Goal: Task Accomplishment & Management: Use online tool/utility

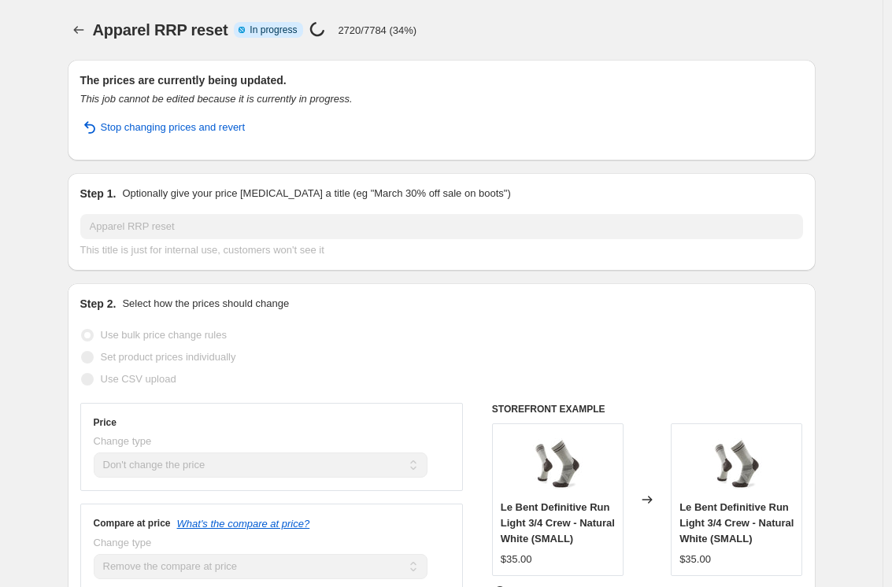
select select "no_change"
select select "remove"
select select "tag"
click at [86, 29] on icon "Price change jobs" at bounding box center [79, 30] width 16 height 16
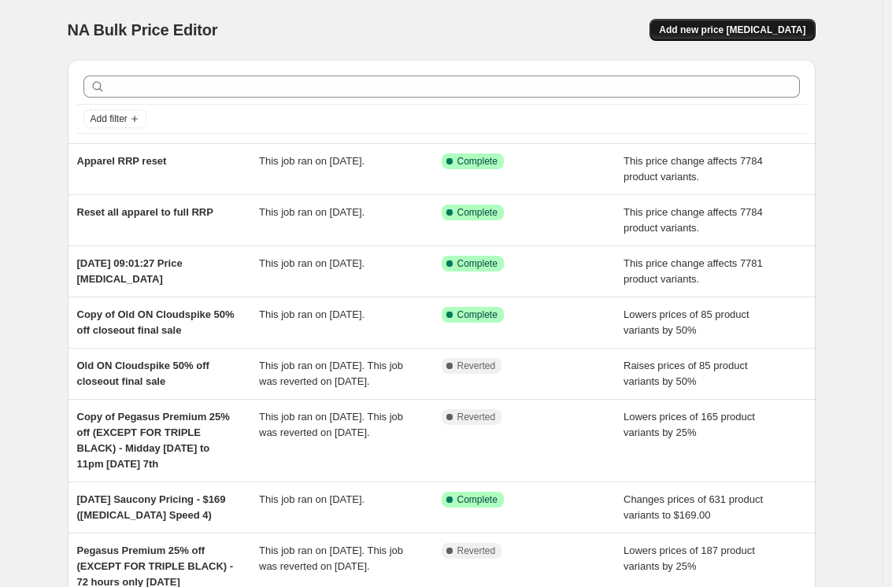
click at [730, 32] on span "Add new price [MEDICAL_DATA]" at bounding box center [732, 30] width 146 height 13
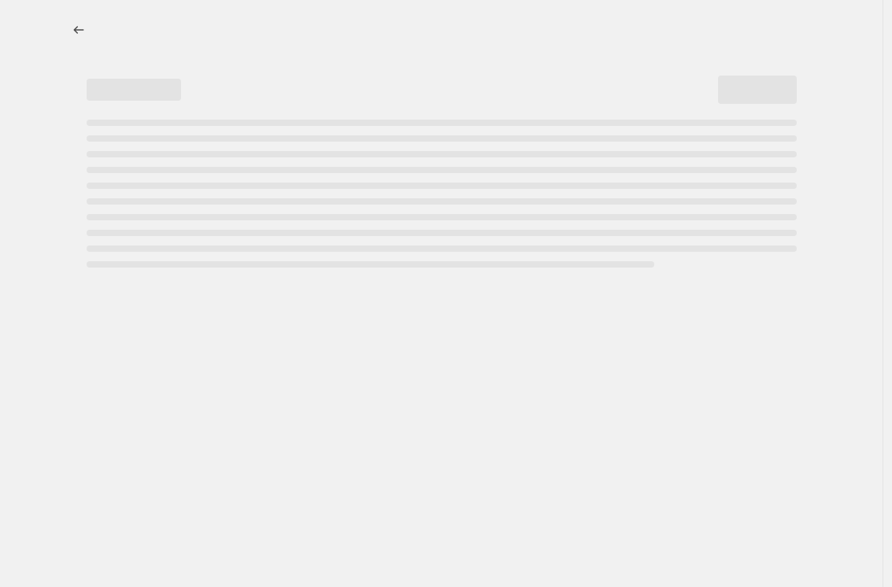
select select "percentage"
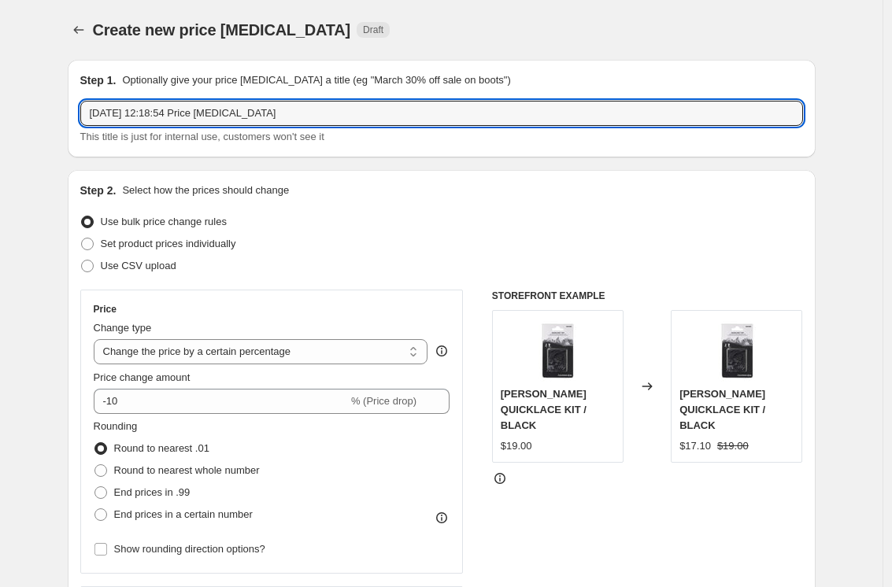
drag, startPoint x: 319, startPoint y: 111, endPoint x: 71, endPoint y: 96, distance: 248.5
click at [71, 96] on div "Step 1. Optionally give your price change job a title (eg "March 30% off sale o…" at bounding box center [442, 109] width 748 height 98
type input "Shoes RRP reset"
click at [117, 364] on select "Change the price to a certain amount Change the price by a certain amount Chang…" at bounding box center [261, 351] width 335 height 25
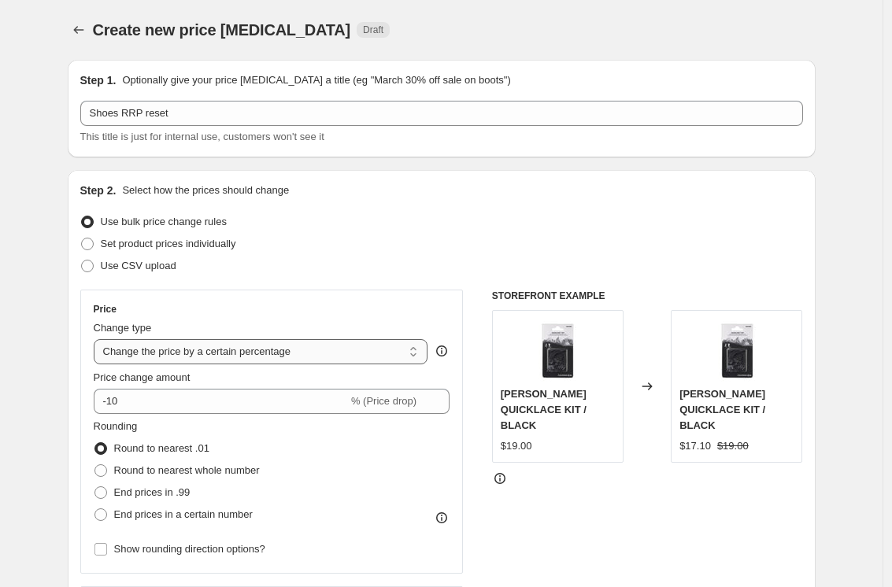
select select "ecap"
click at [98, 339] on select "Change the price to a certain amount Change the price by a certain amount Chang…" at bounding box center [261, 351] width 335 height 25
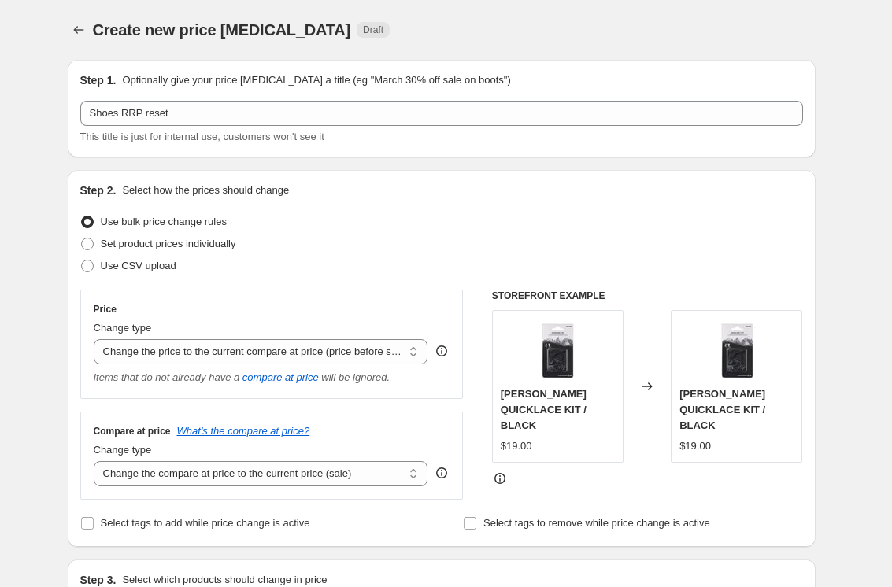
scroll to position [324, 0]
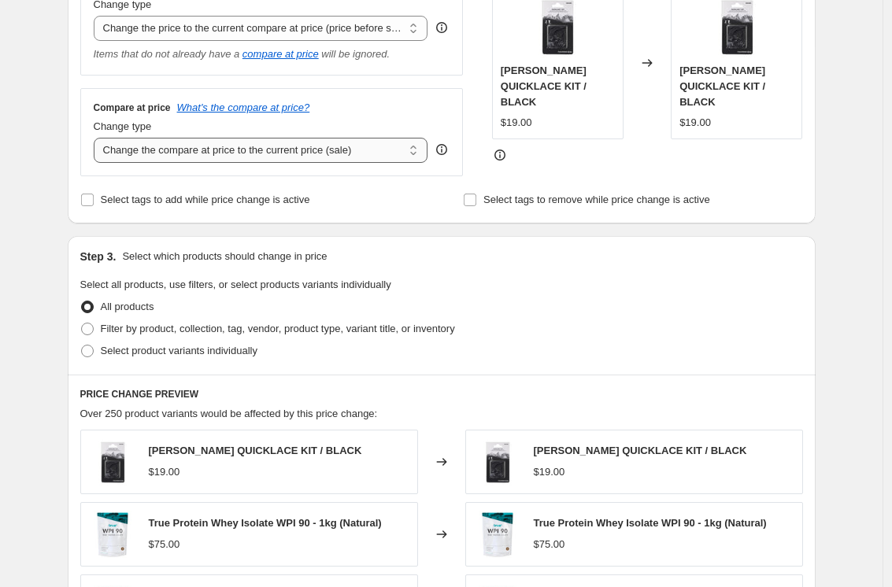
click at [224, 149] on select "Change the compare at price to the current price (sale) Change the compare at p…" at bounding box center [261, 150] width 335 height 25
select select "remove"
click at [98, 138] on select "Change the compare at price to the current price (sale) Change the compare at p…" at bounding box center [261, 150] width 335 height 25
click at [349, 323] on span "Filter by product, collection, tag, vendor, product type, variant title, or inv…" at bounding box center [278, 329] width 354 height 12
click at [82, 323] on input "Filter by product, collection, tag, vendor, product type, variant title, or inv…" at bounding box center [81, 323] width 1 height 1
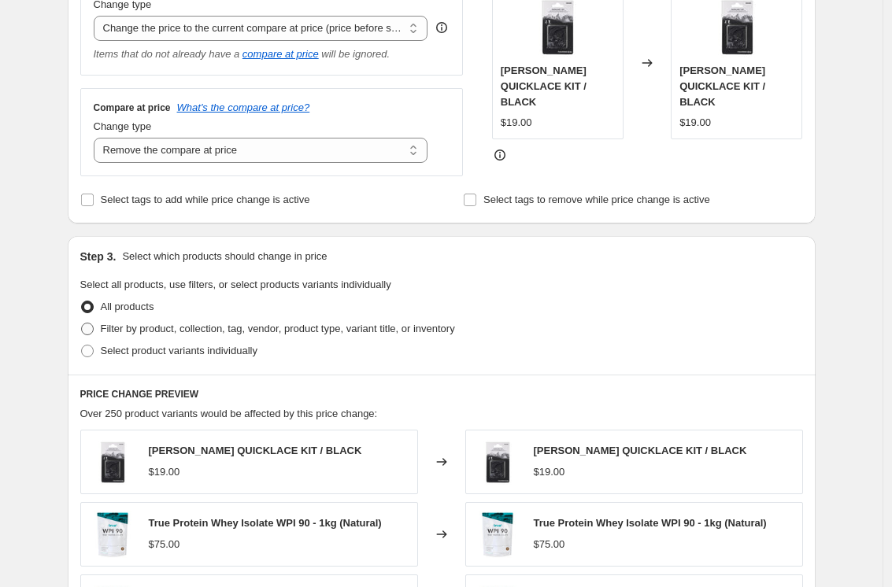
radio input "true"
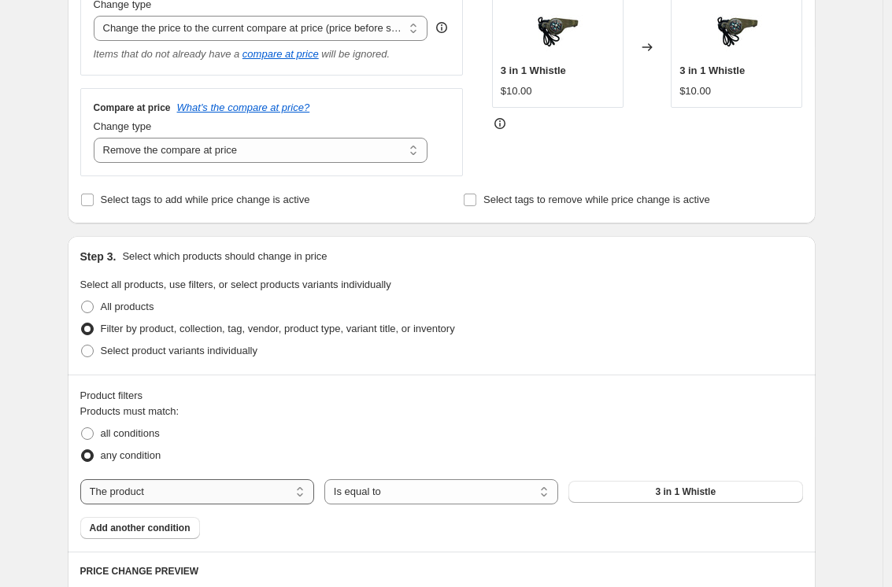
click at [236, 496] on select "The product The product's collection The product's tag The product's vendor The…" at bounding box center [197, 491] width 234 height 25
select select "tag"
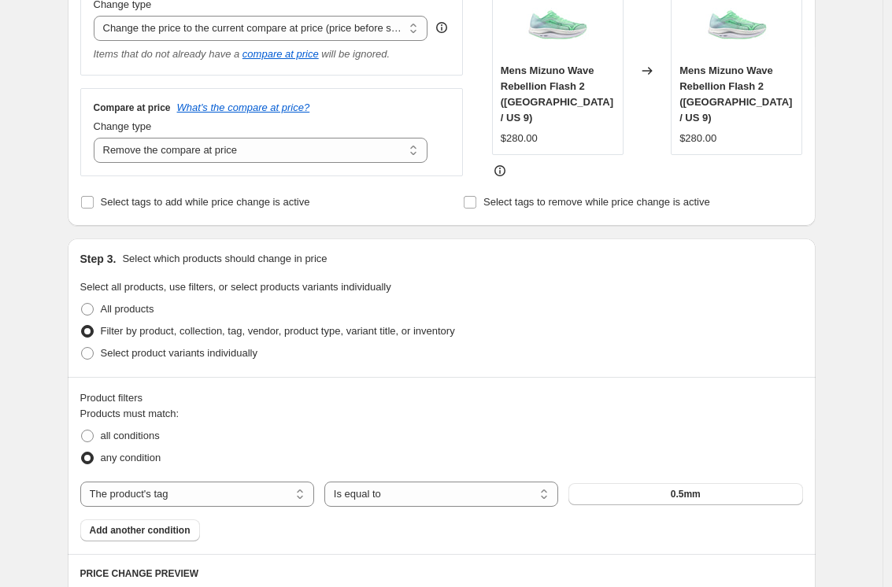
click at [735, 487] on button "0.5mm" at bounding box center [685, 494] width 234 height 22
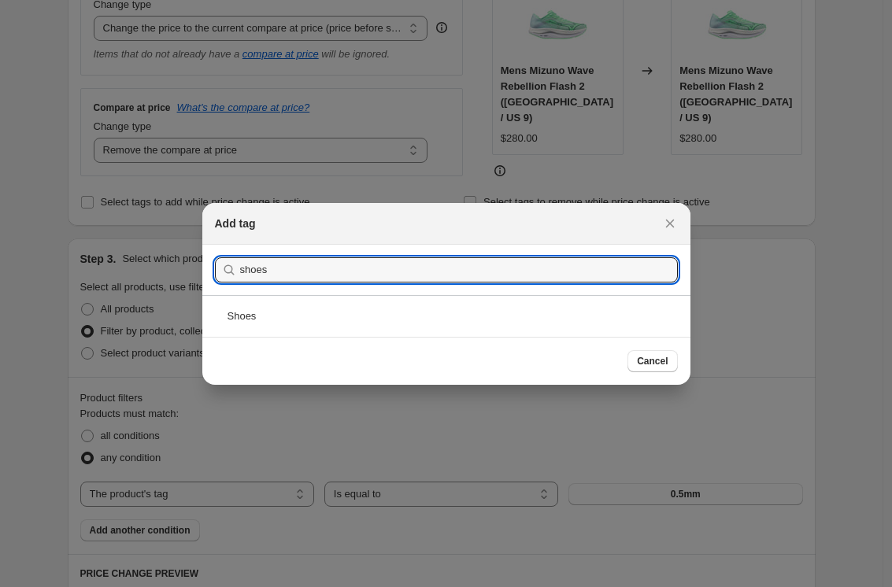
type input "shoes"
click at [354, 300] on div "Shoes" at bounding box center [446, 316] width 488 height 42
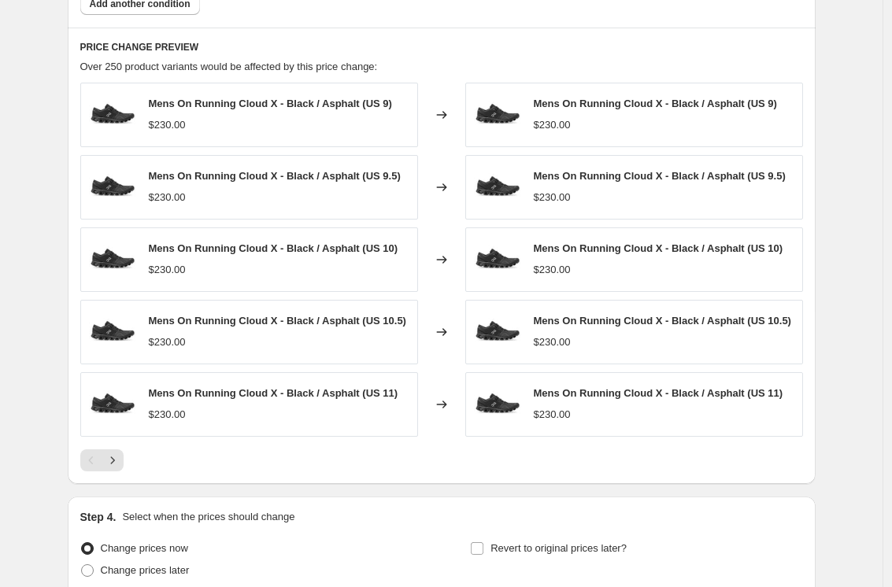
scroll to position [994, 0]
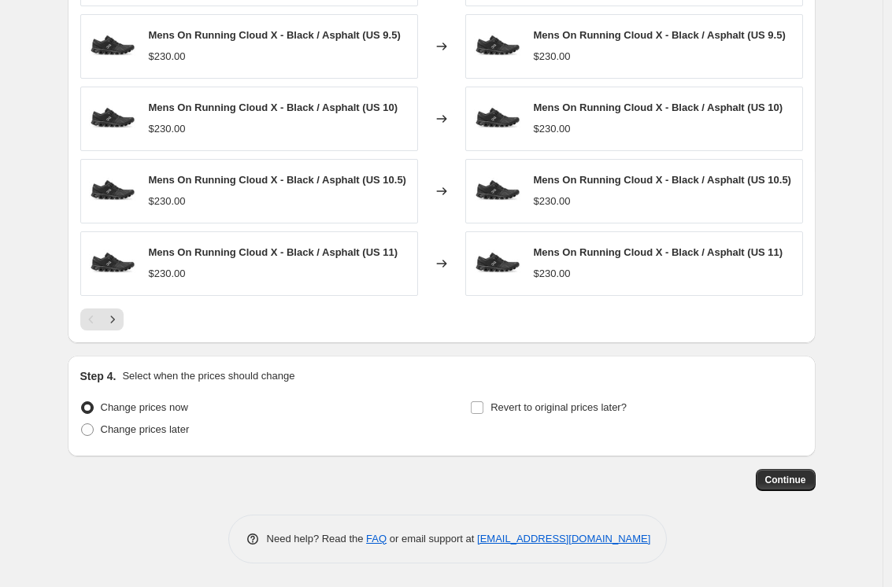
click at [803, 488] on button "Continue" at bounding box center [786, 480] width 60 height 22
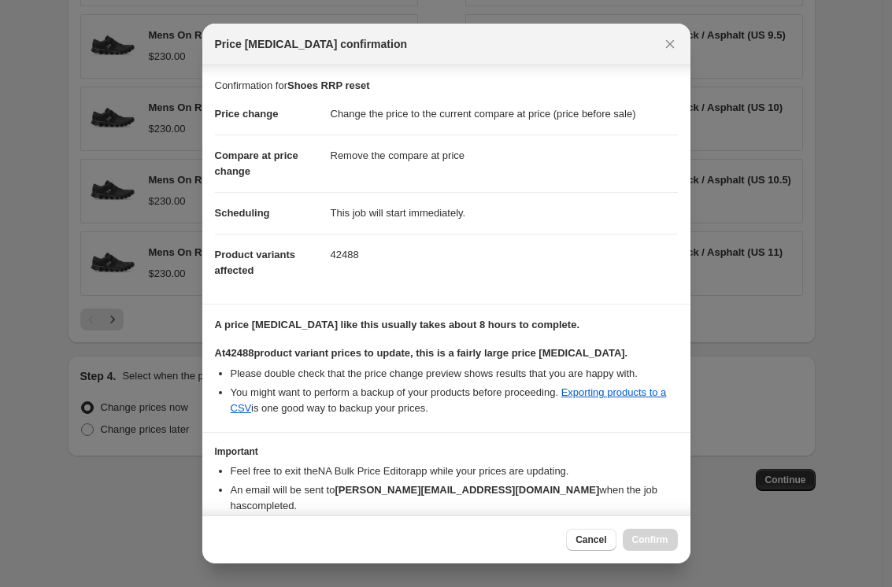
scroll to position [65, 0]
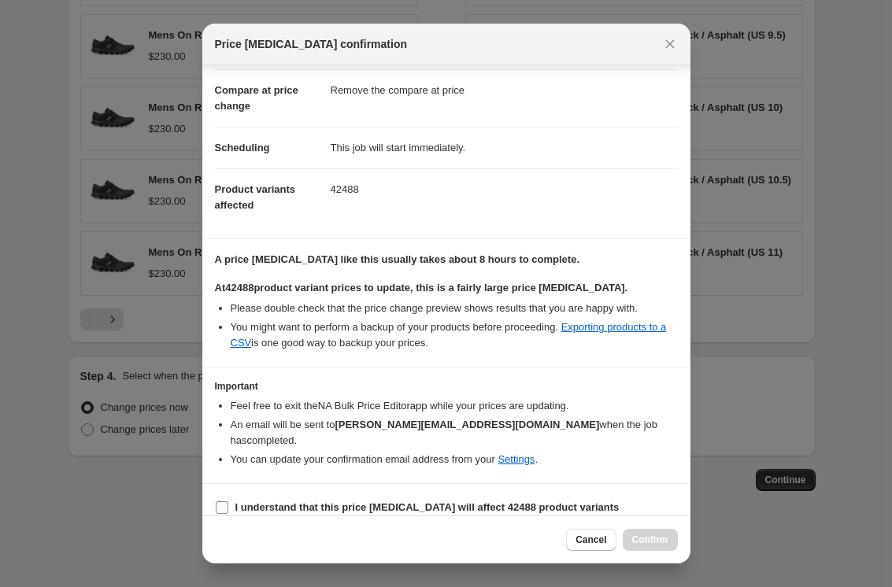
click at [535, 502] on b "I understand that this price change job will affect 42488 product variants" at bounding box center [427, 508] width 384 height 12
click at [228, 502] on input "I understand that this price change job will affect 42488 product variants" at bounding box center [222, 508] width 13 height 13
checkbox input "true"
click at [657, 535] on span "Confirm" at bounding box center [650, 540] width 36 height 13
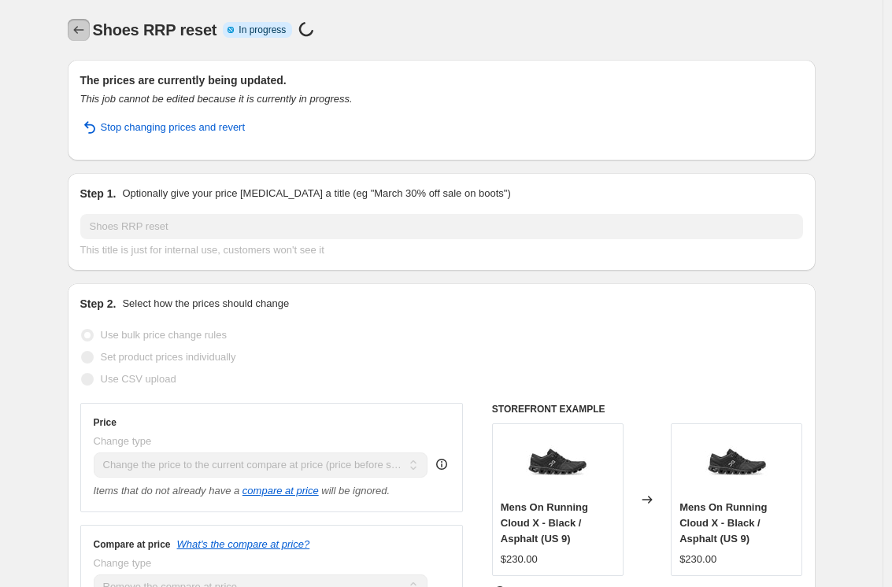
click at [76, 30] on icon "Price change jobs" at bounding box center [79, 30] width 16 height 16
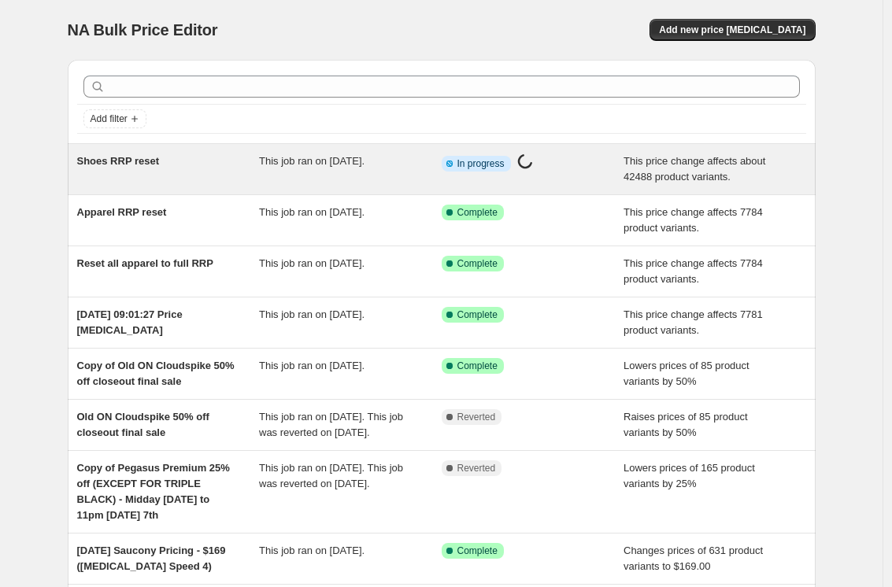
click at [279, 161] on span "This job ran on [DATE]." at bounding box center [312, 161] width 106 height 12
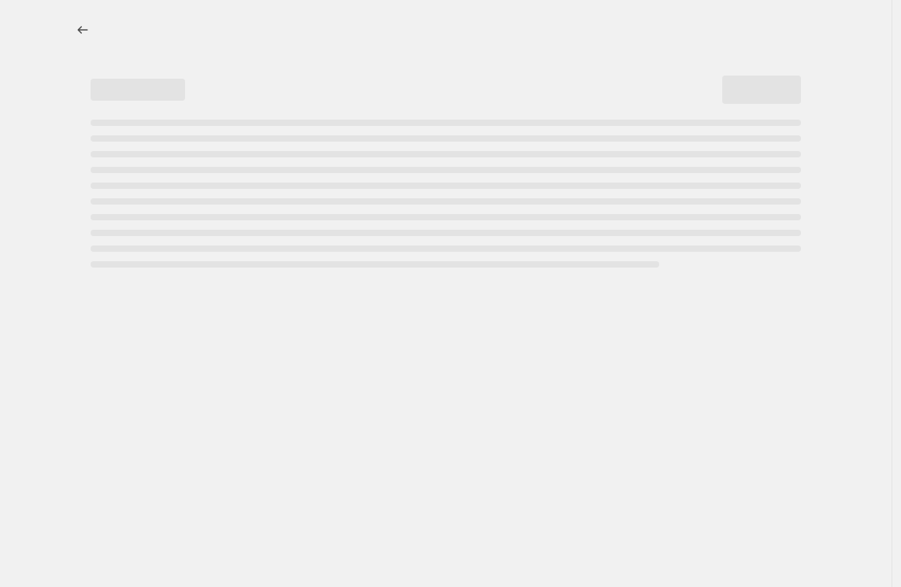
select select "ecap"
select select "remove"
select select "tag"
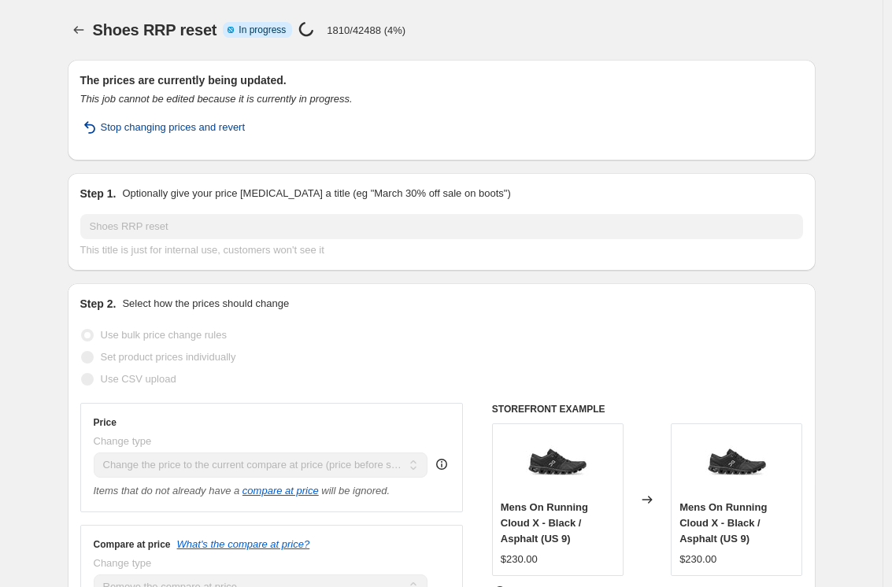
click at [228, 124] on span "Stop changing prices and revert" at bounding box center [173, 128] width 145 height 16
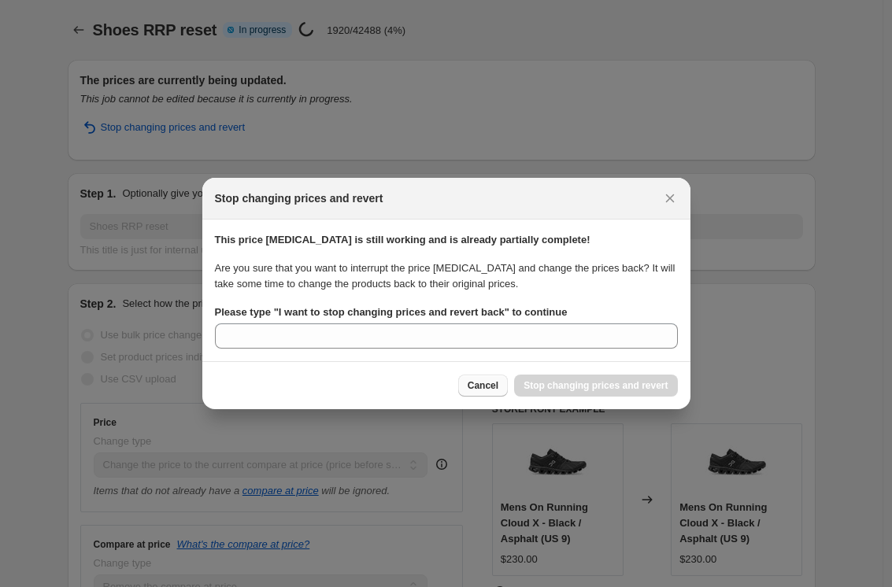
click at [479, 386] on span "Cancel" at bounding box center [483, 385] width 31 height 13
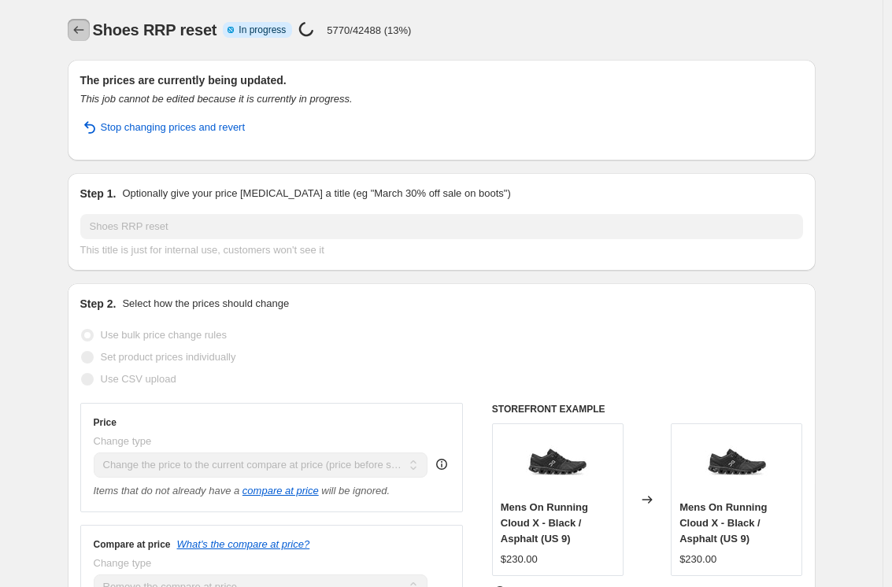
click at [72, 38] on button "Price change jobs" at bounding box center [79, 30] width 22 height 22
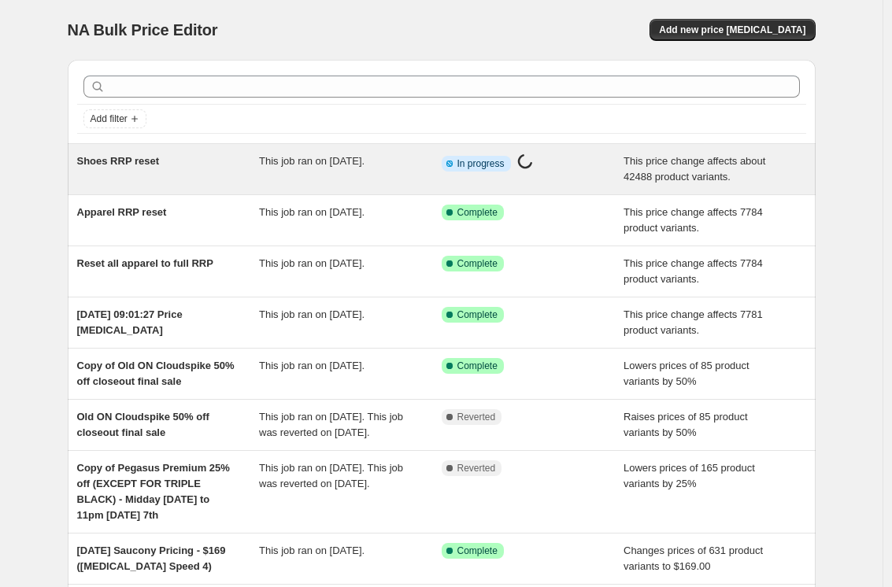
click at [615, 163] on div "Info Partially complete In progress Price change job in progress..." at bounding box center [533, 169] width 183 height 31
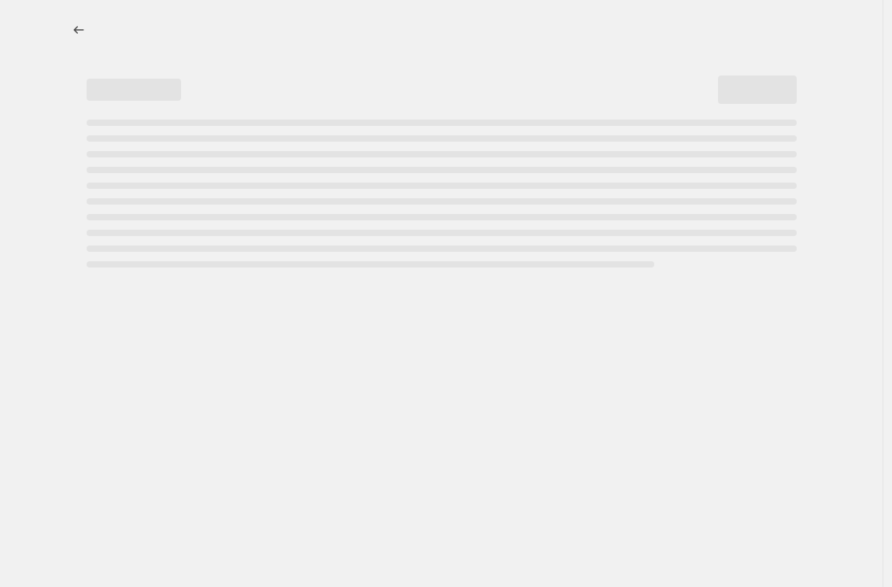
select select "ecap"
select select "remove"
select select "tag"
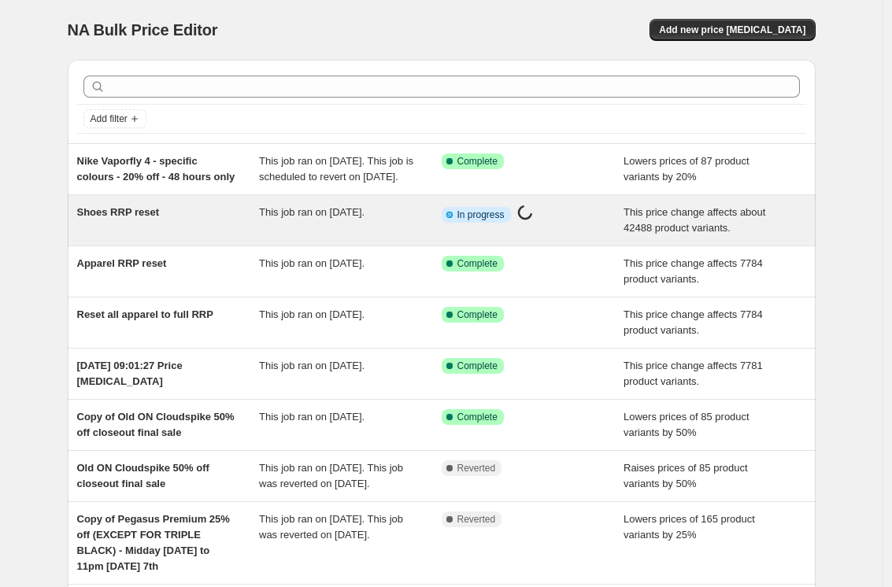
click at [314, 235] on div "This job ran on [DATE]." at bounding box center [350, 220] width 183 height 31
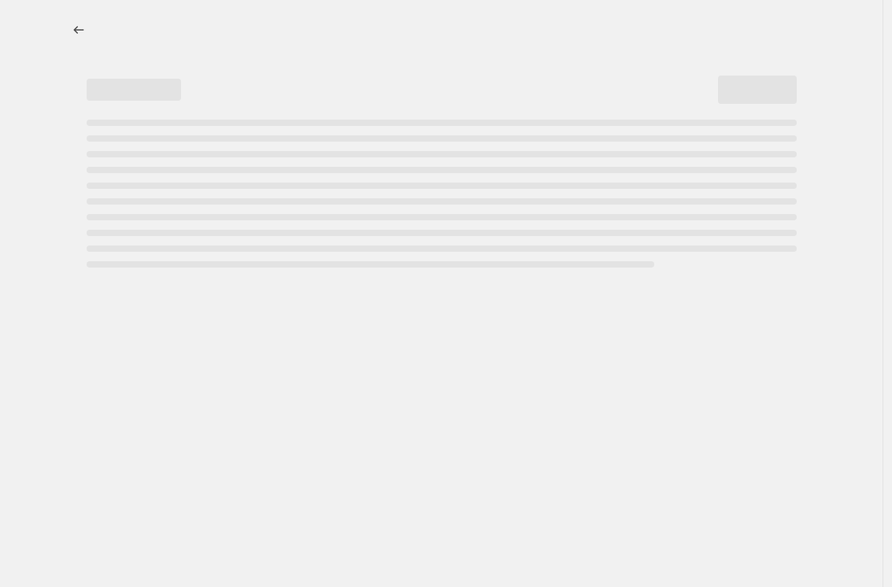
select select "ecap"
select select "remove"
select select "tag"
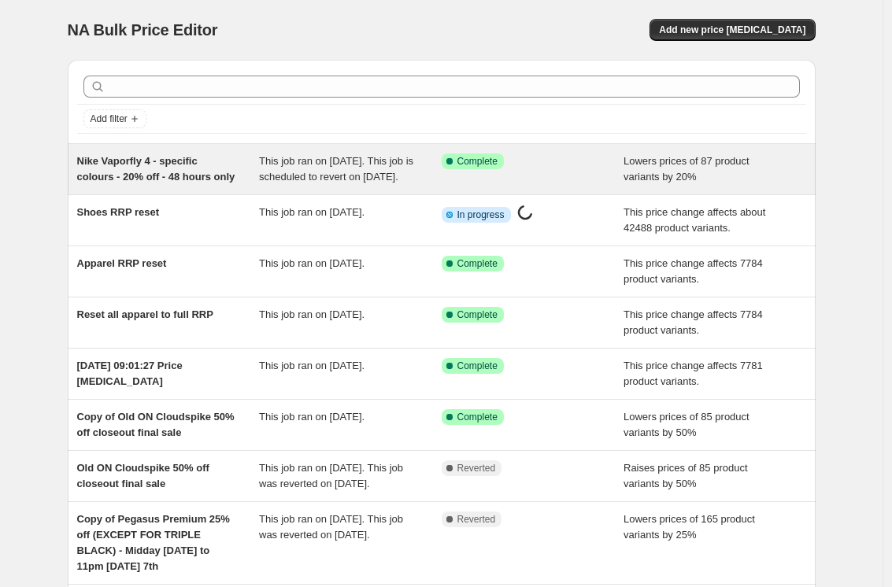
click at [257, 161] on div "Nike Vaporfly 4 - specific colours - 20% off - 48 hours only" at bounding box center [168, 169] width 183 height 31
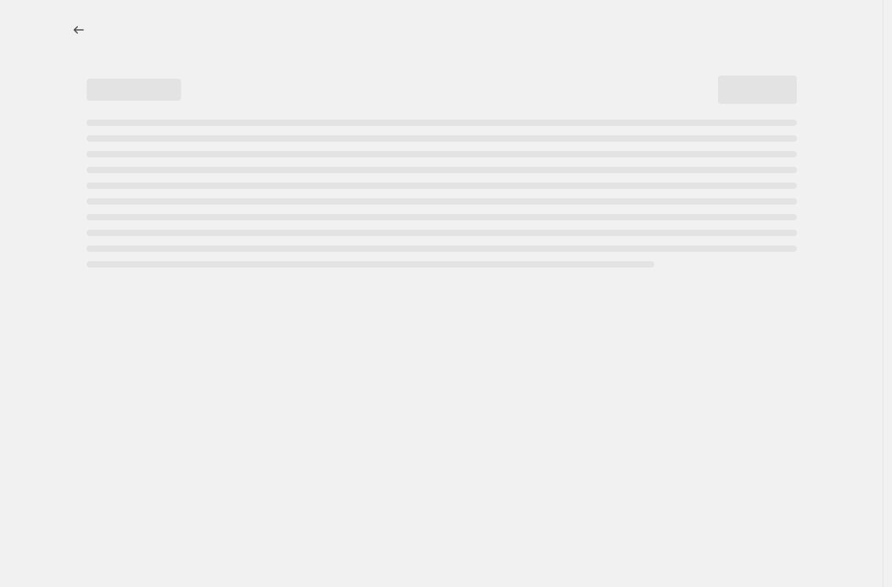
select select "percentage"
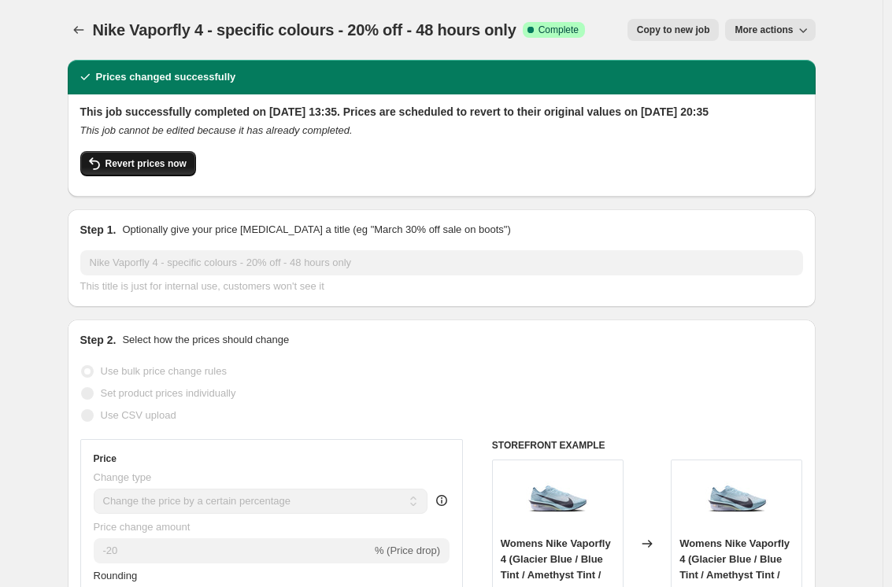
click at [180, 170] on span "Revert prices now" at bounding box center [146, 163] width 81 height 13
checkbox input "false"
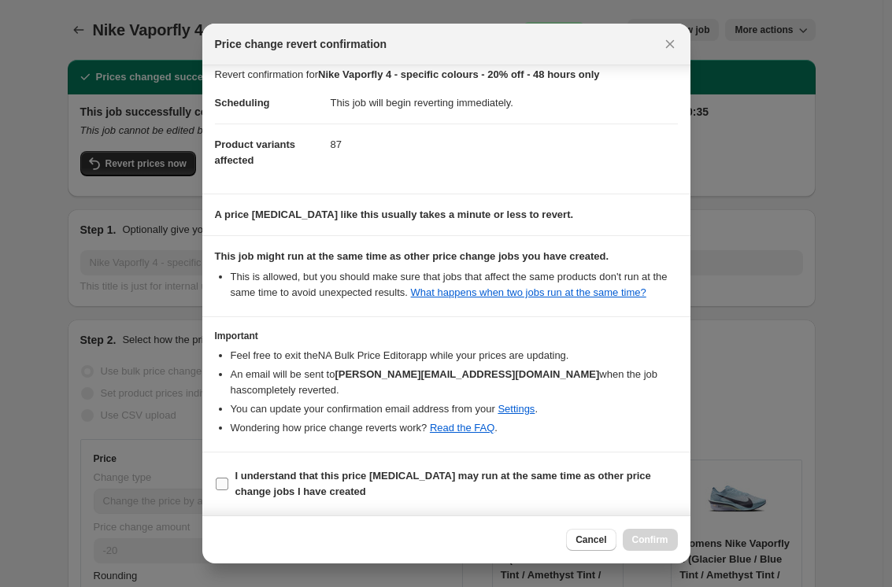
scroll to position [27, 0]
click at [583, 473] on b "I understand that this price change job may run at the same time as other price…" at bounding box center [443, 484] width 416 height 28
click at [228, 478] on input "I understand that this price change job may run at the same time as other price…" at bounding box center [222, 484] width 13 height 13
checkbox input "true"
click at [651, 535] on span "Confirm" at bounding box center [650, 540] width 36 height 13
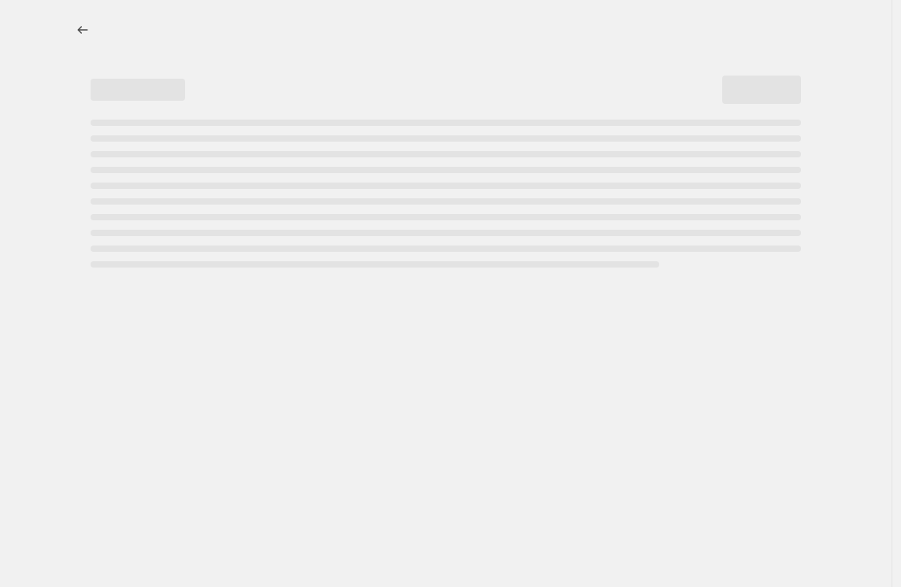
select select "percentage"
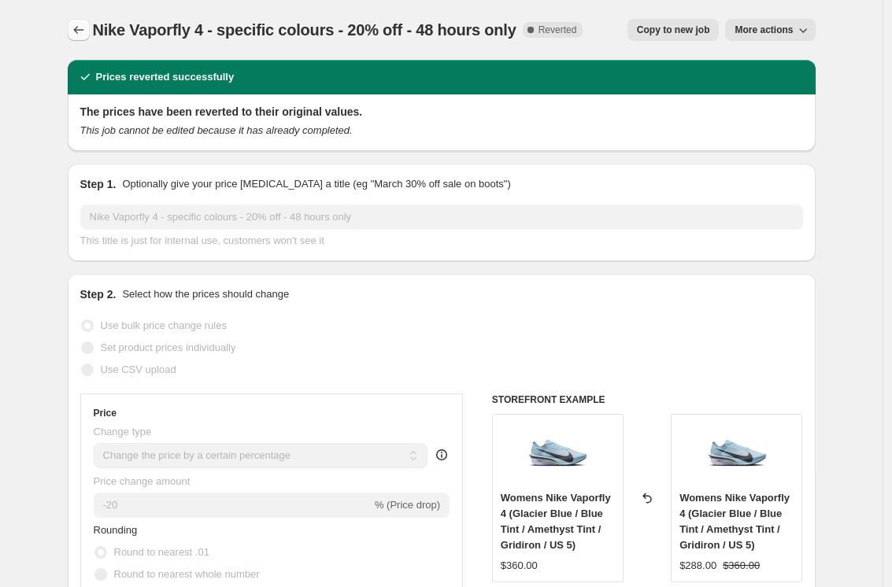
click at [87, 26] on icon "Price change jobs" at bounding box center [79, 30] width 16 height 16
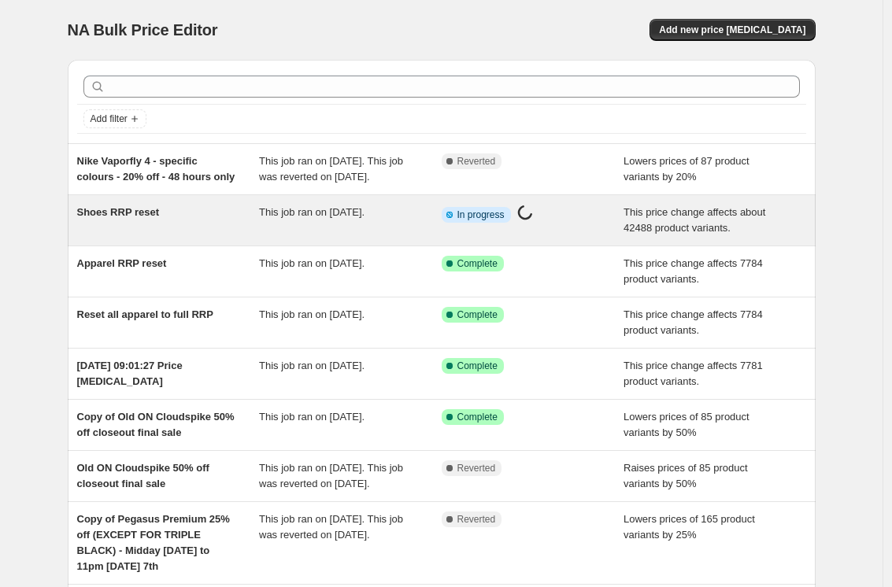
click at [332, 218] on div "Shoes RRP reset This job ran on [DATE]. Info Partially complete In progress Pri…" at bounding box center [442, 220] width 748 height 50
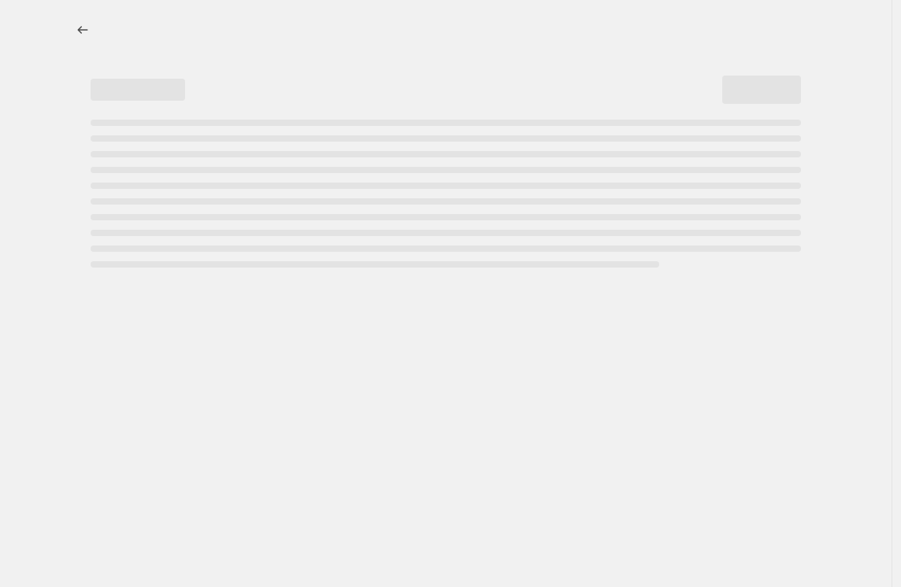
select select "ecap"
select select "remove"
select select "tag"
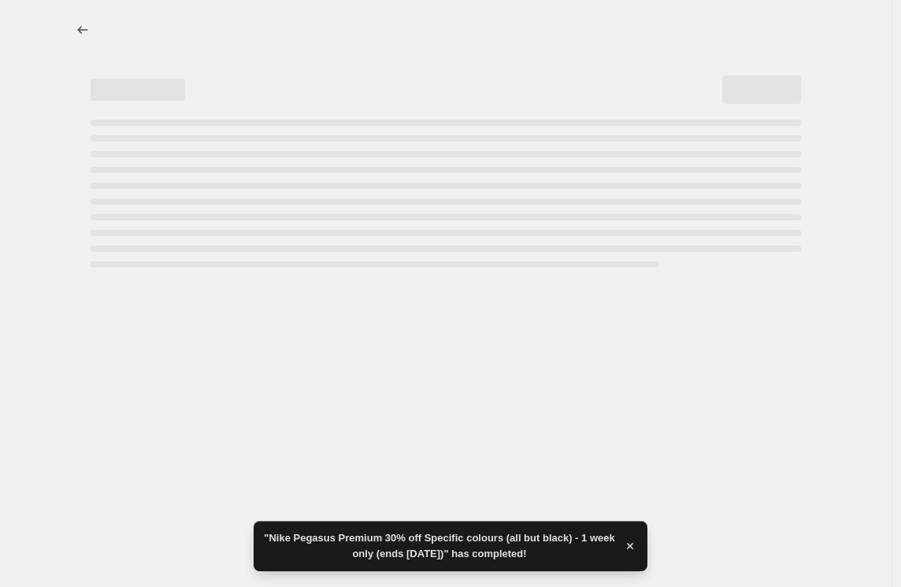
select select "ecap"
select select "remove"
select select "tag"
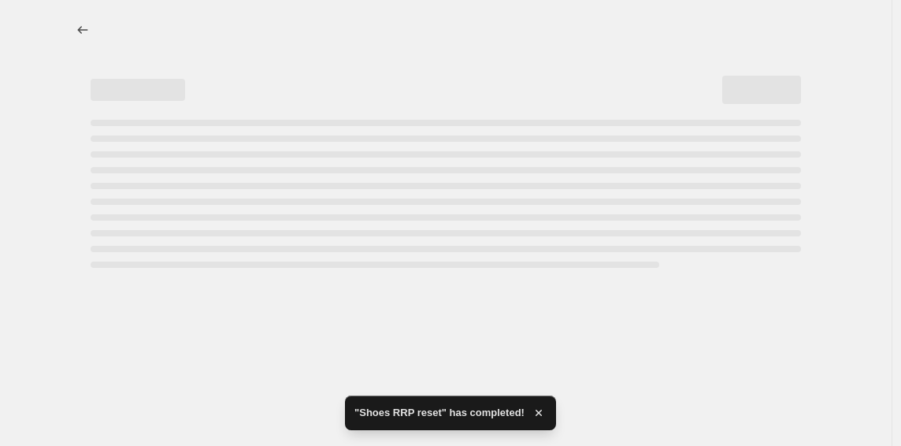
select select "ecap"
select select "remove"
select select "tag"
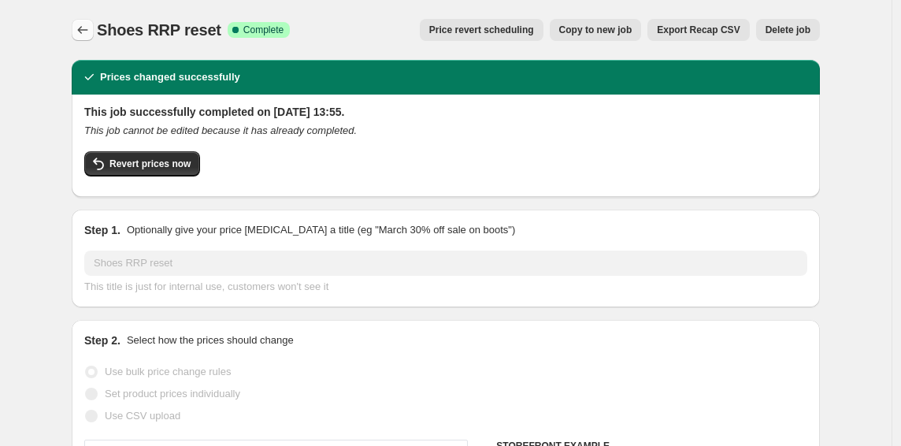
click at [91, 36] on button "Price change jobs" at bounding box center [83, 30] width 22 height 22
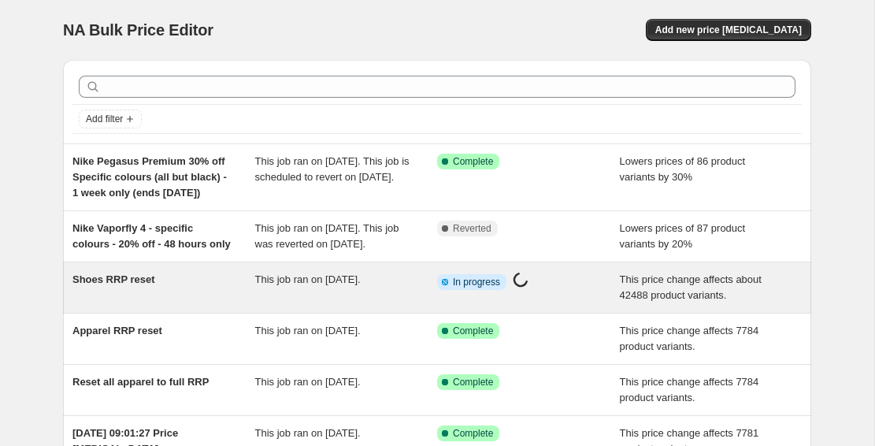
click at [225, 302] on div "Shoes RRP reset This job ran on [DATE]. Info Partially complete In progress Pri…" at bounding box center [437, 287] width 748 height 50
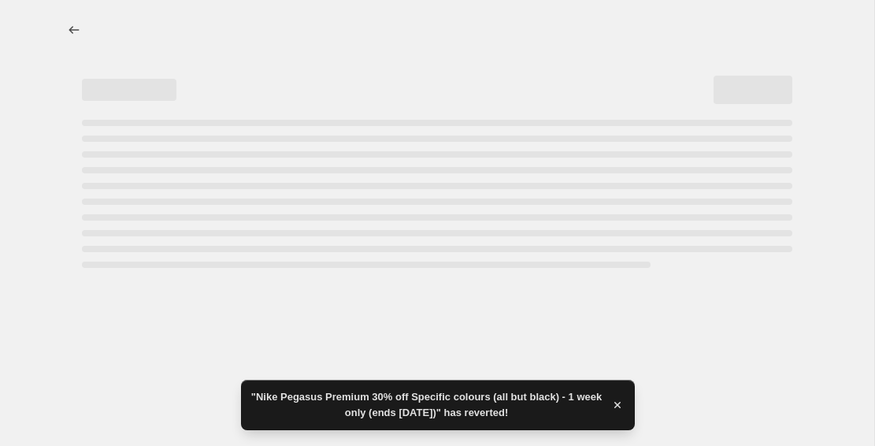
select select "ecap"
select select "remove"
select select "tag"
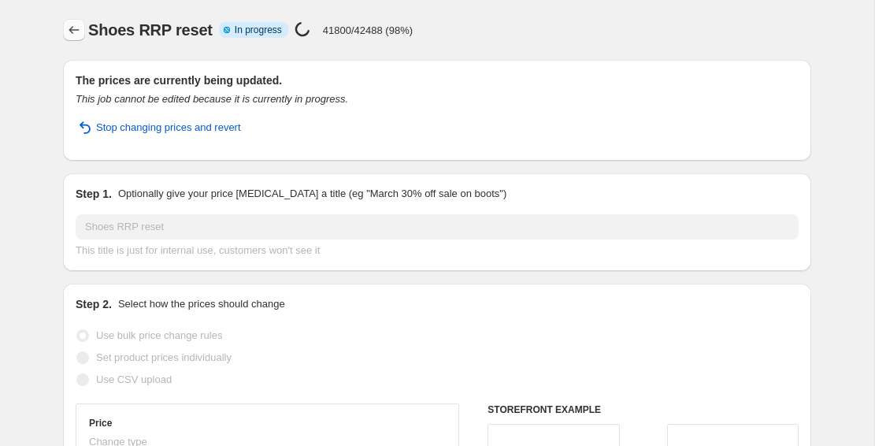
click at [66, 23] on icon "Price change jobs" at bounding box center [74, 30] width 16 height 16
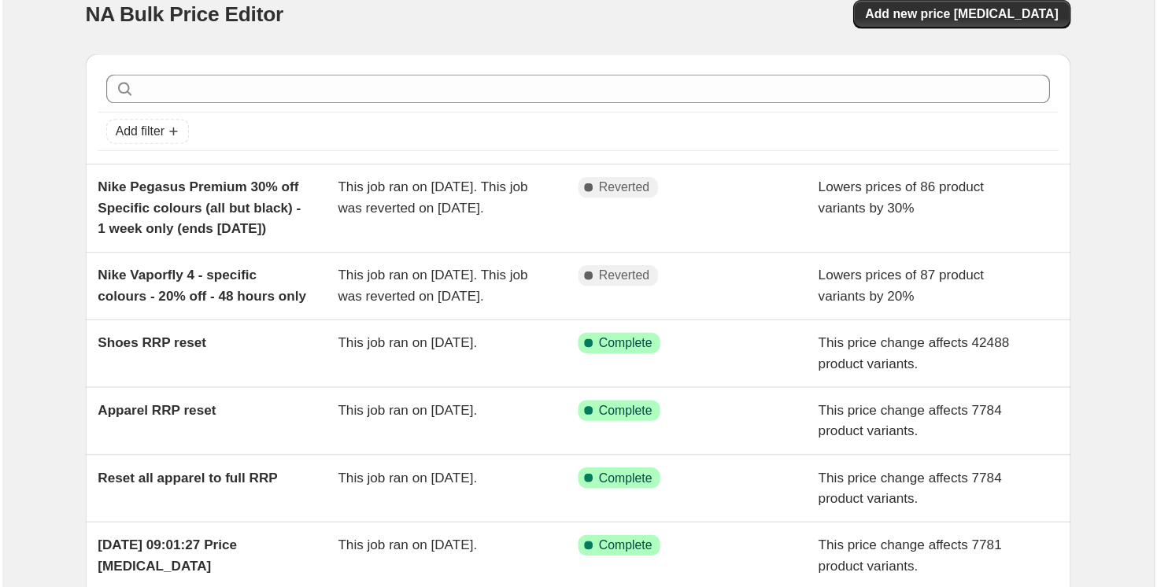
scroll to position [23, 0]
